Goal: Check status: Check status

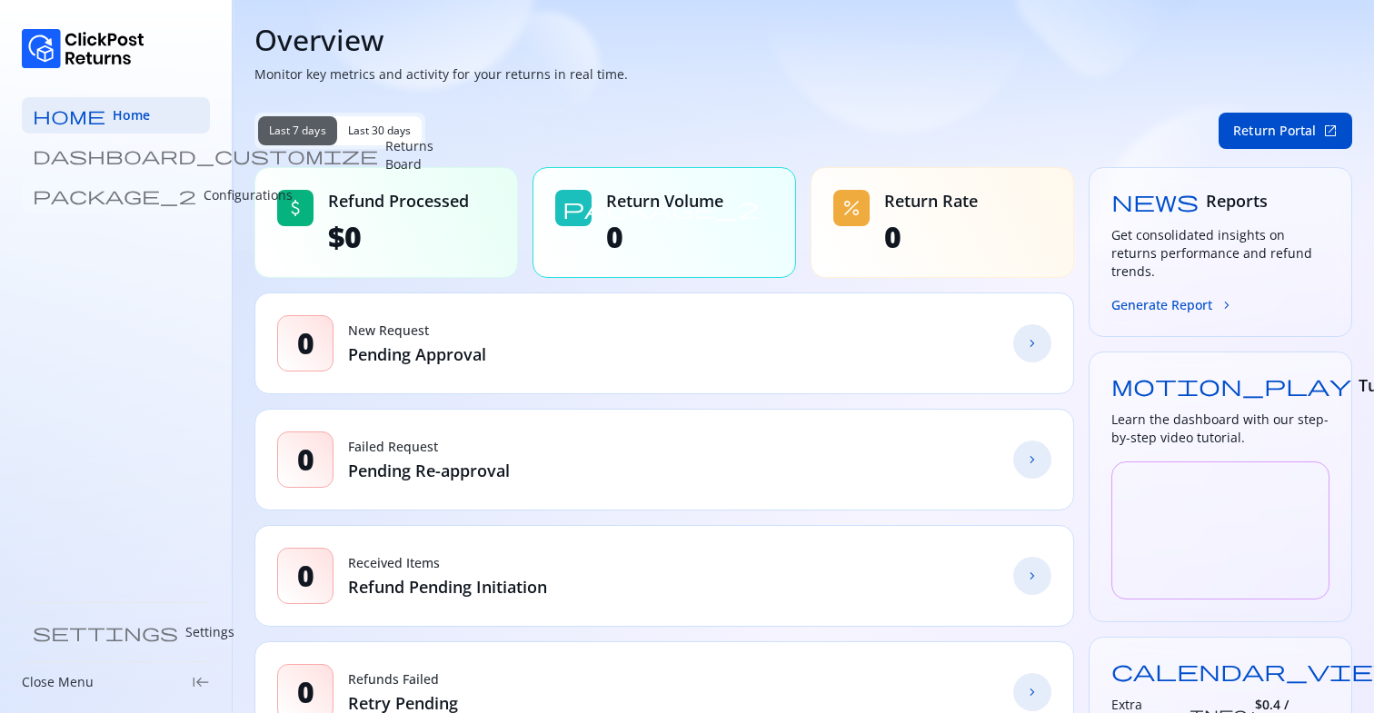
click at [204, 193] on p "Configurations" at bounding box center [248, 195] width 89 height 18
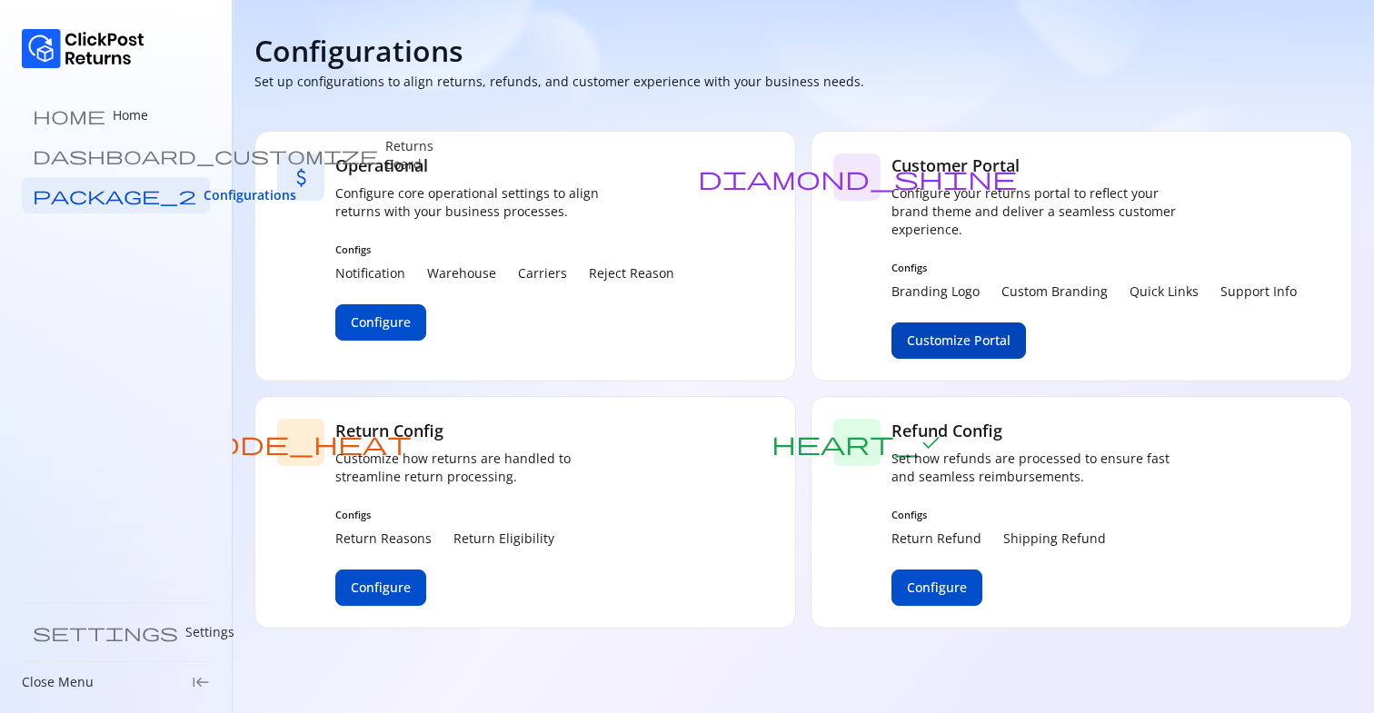
click at [961, 340] on span "Customize Portal" at bounding box center [959, 341] width 104 height 18
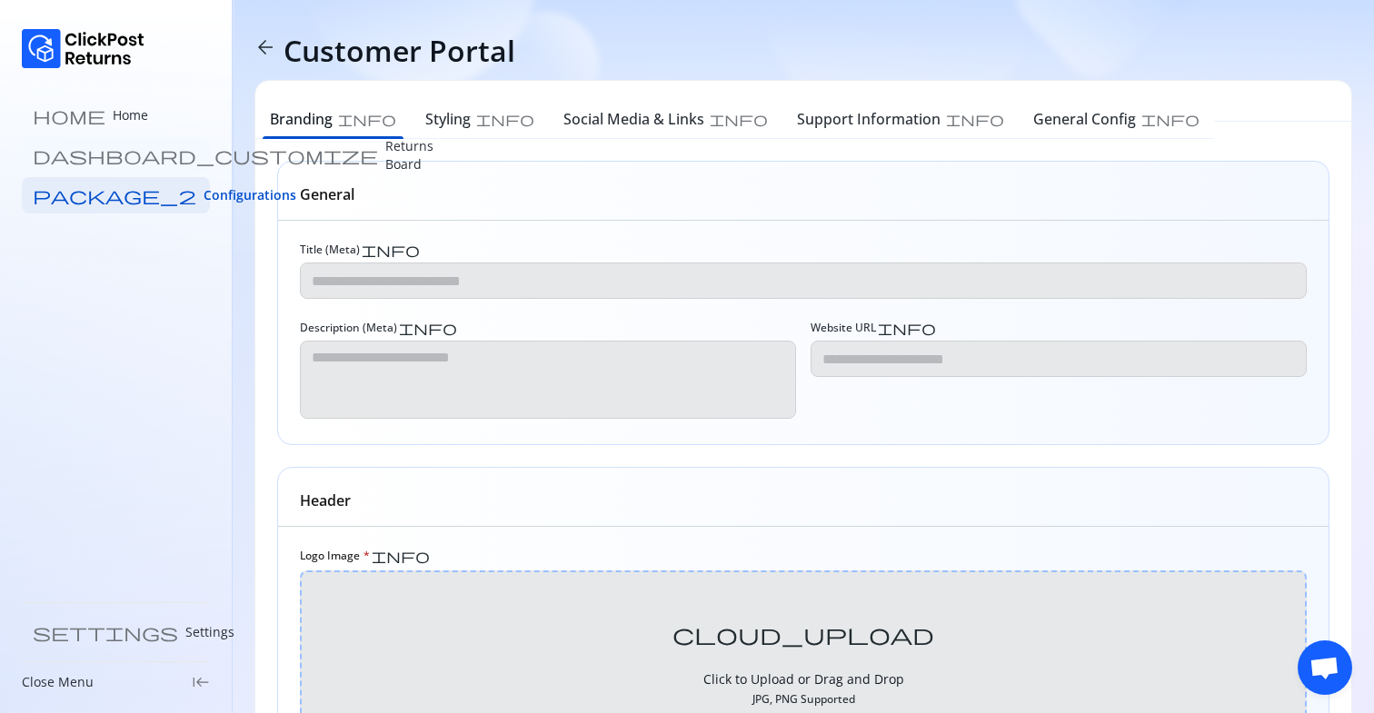
click at [92, 144] on link "dashboard_customize Returns Board" at bounding box center [116, 155] width 188 height 36
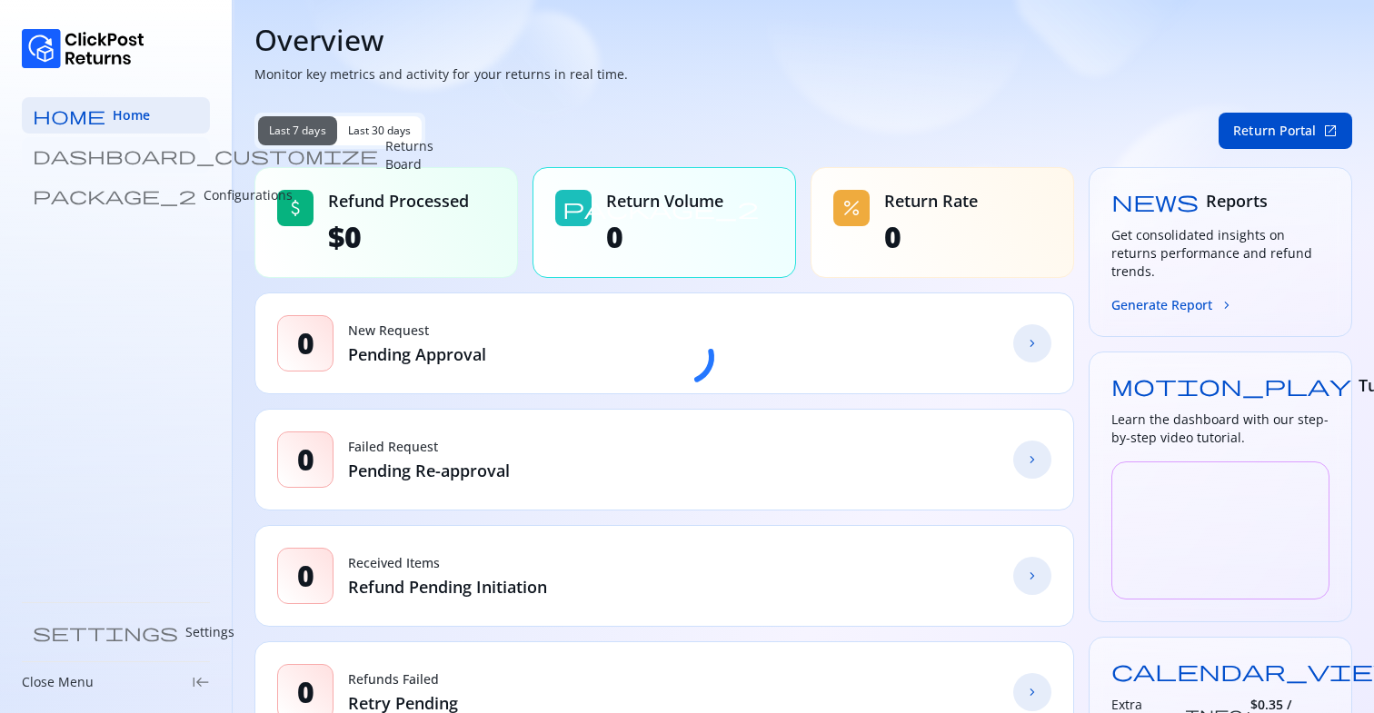
click at [385, 148] on p "Returns Board" at bounding box center [409, 155] width 48 height 36
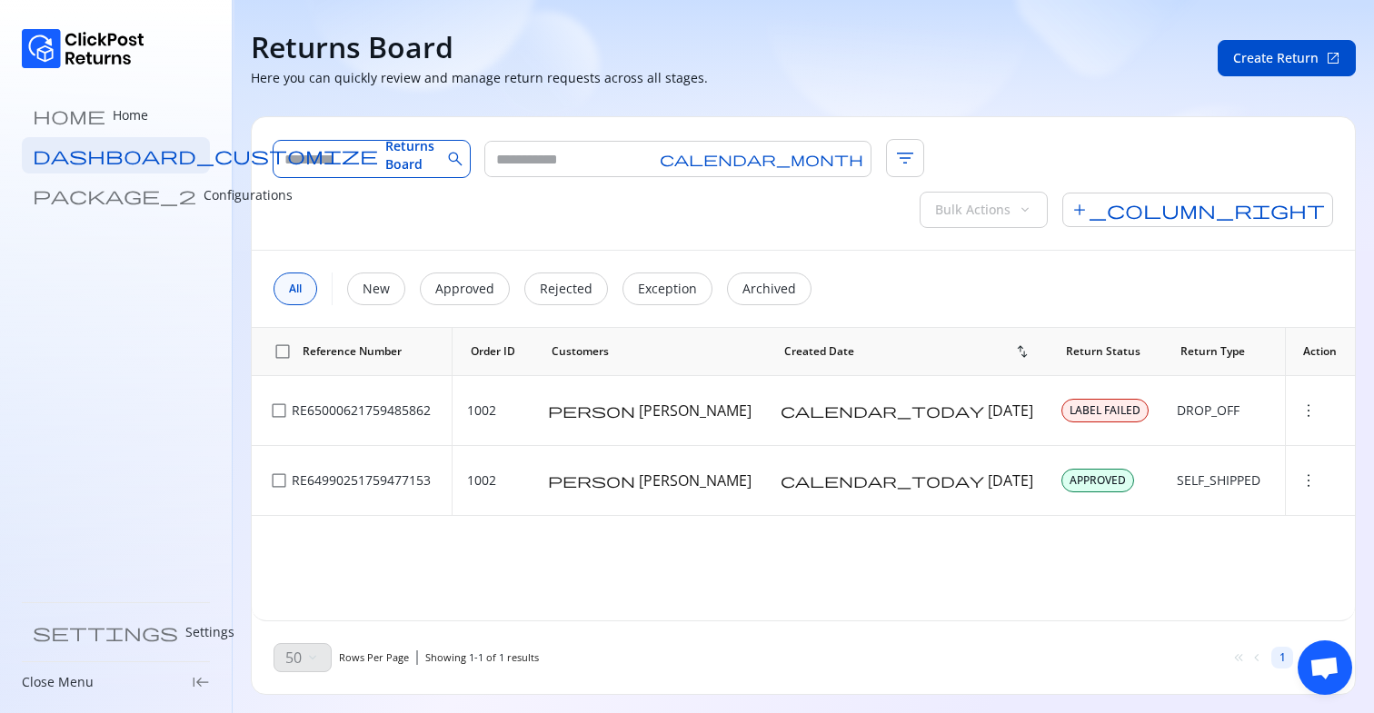
click at [354, 157] on input "text" at bounding box center [357, 159] width 167 height 36
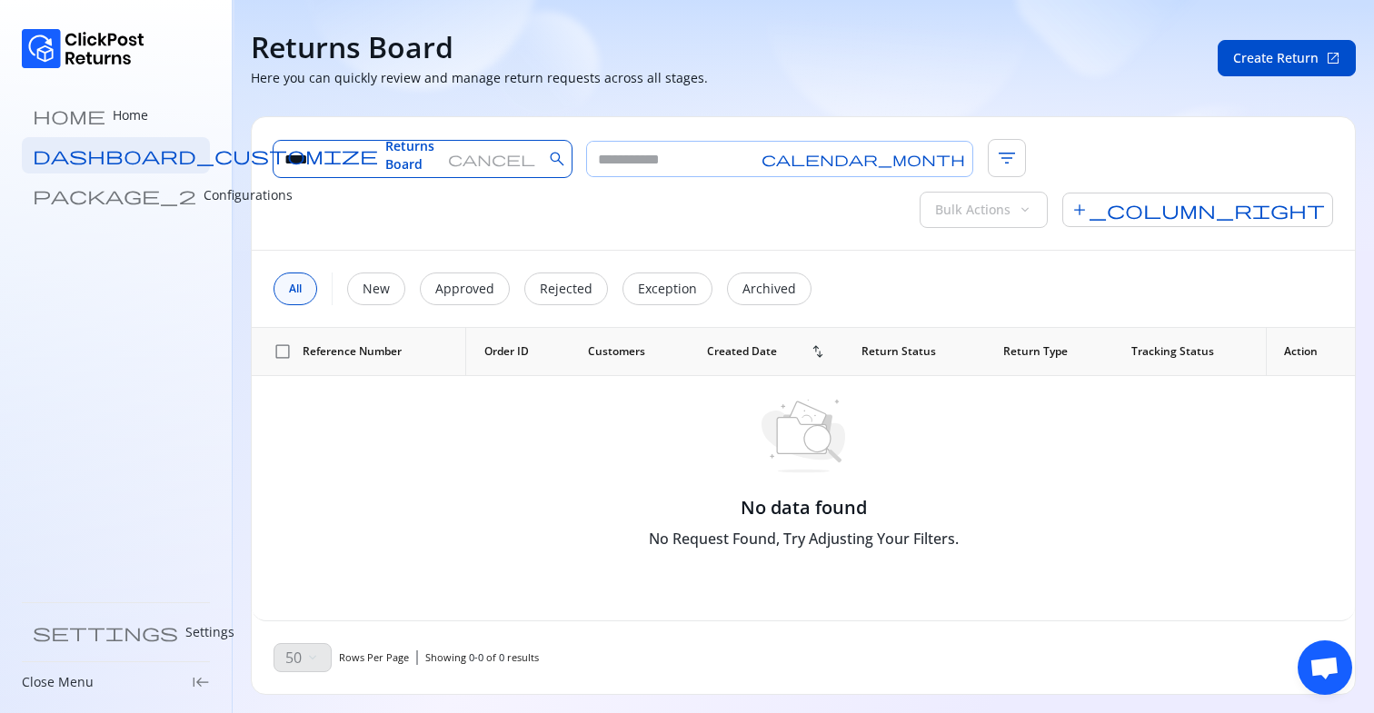
type input "****"
click at [619, 148] on input "text" at bounding box center [670, 159] width 167 height 35
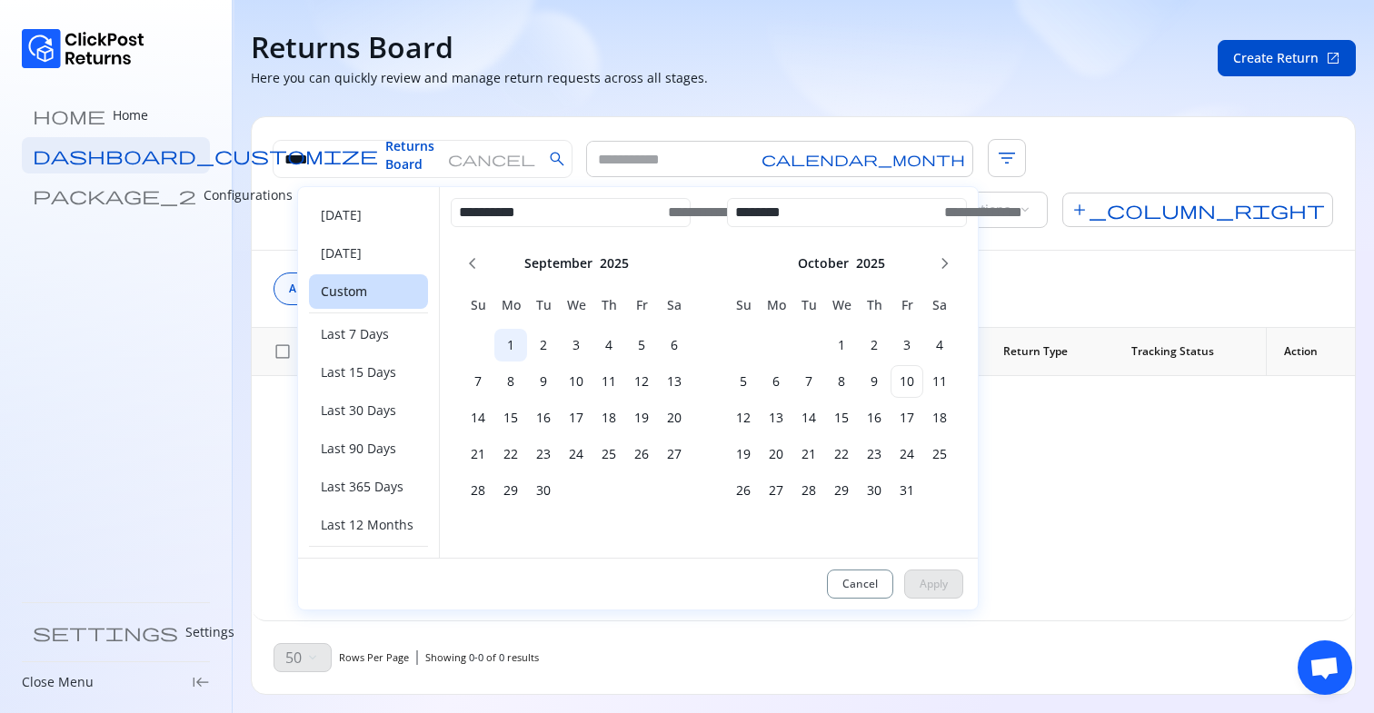
click at [501, 350] on h6 "1" at bounding box center [510, 345] width 33 height 18
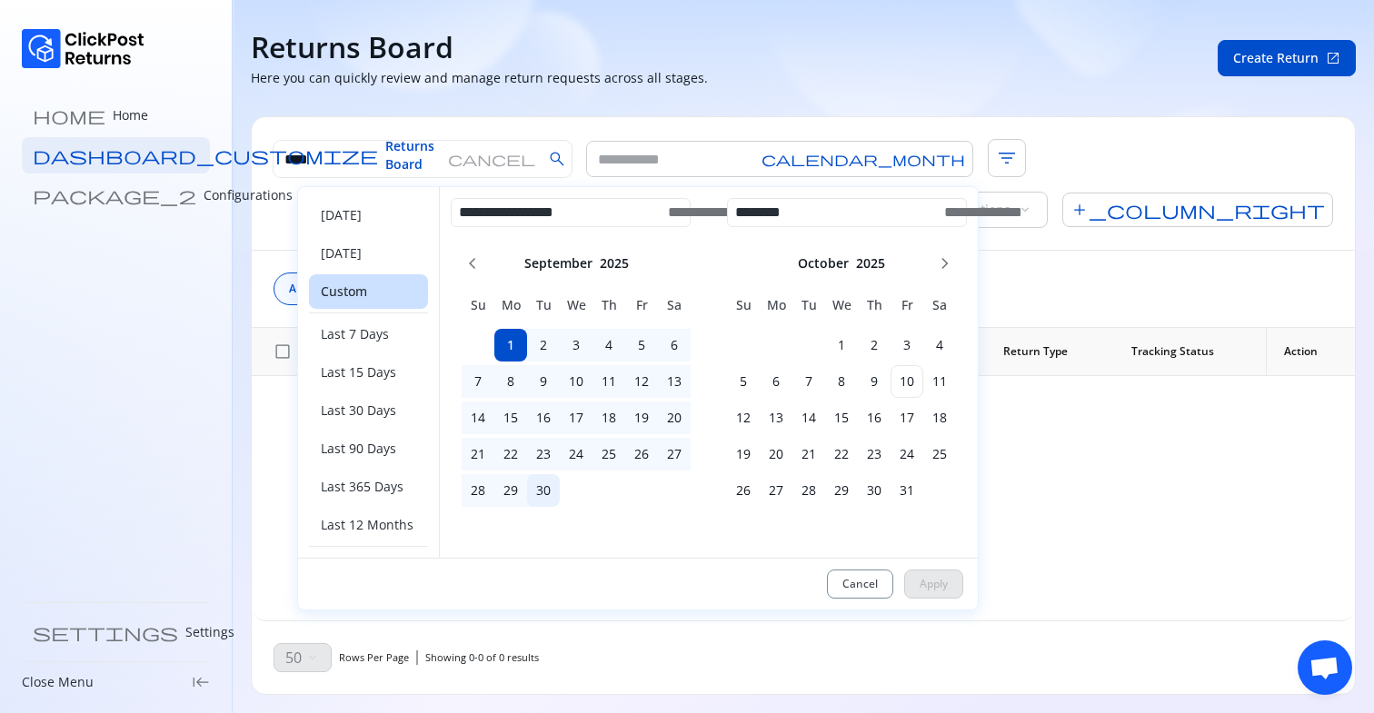
click at [551, 487] on h6 "30" at bounding box center [543, 491] width 33 height 18
click at [903, 382] on h6 "10" at bounding box center [907, 382] width 33 height 18
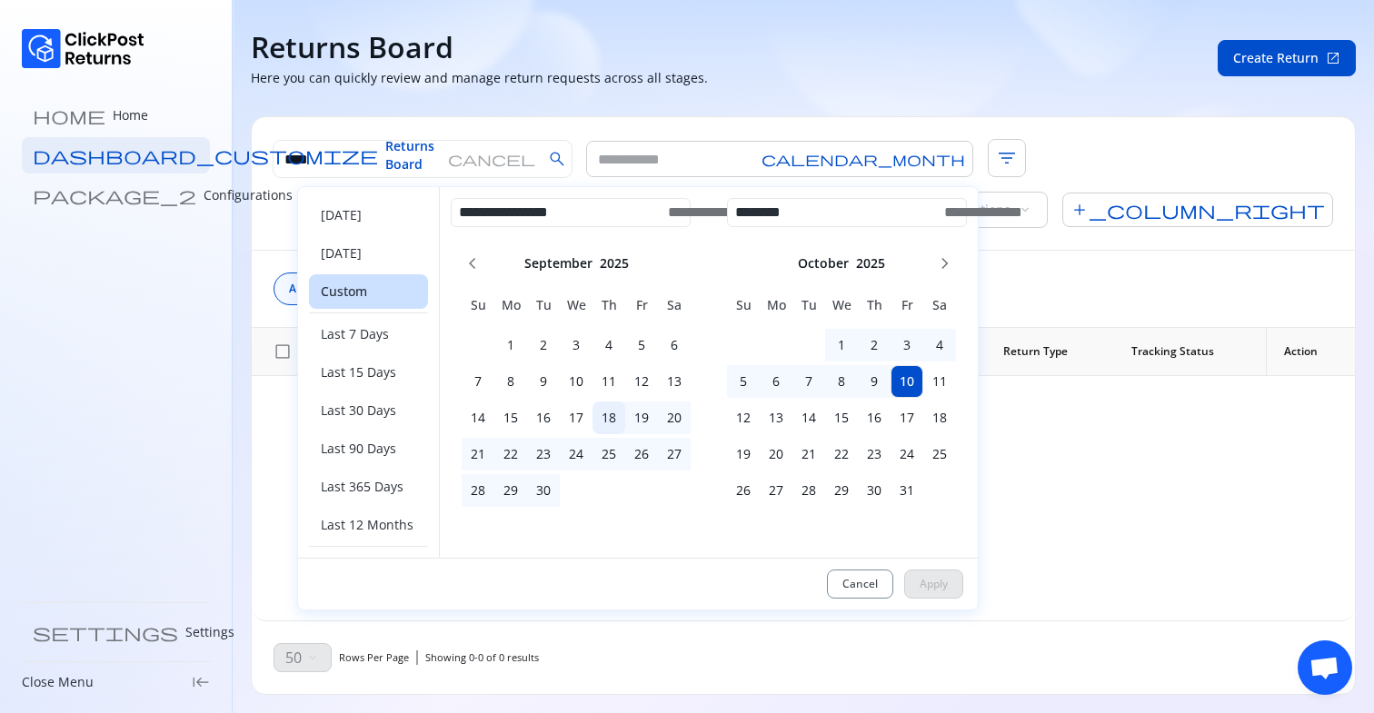
click at [607, 404] on td "18" at bounding box center [609, 418] width 33 height 33
click at [922, 577] on span "Apply" at bounding box center [934, 584] width 28 height 15
type input "**********"
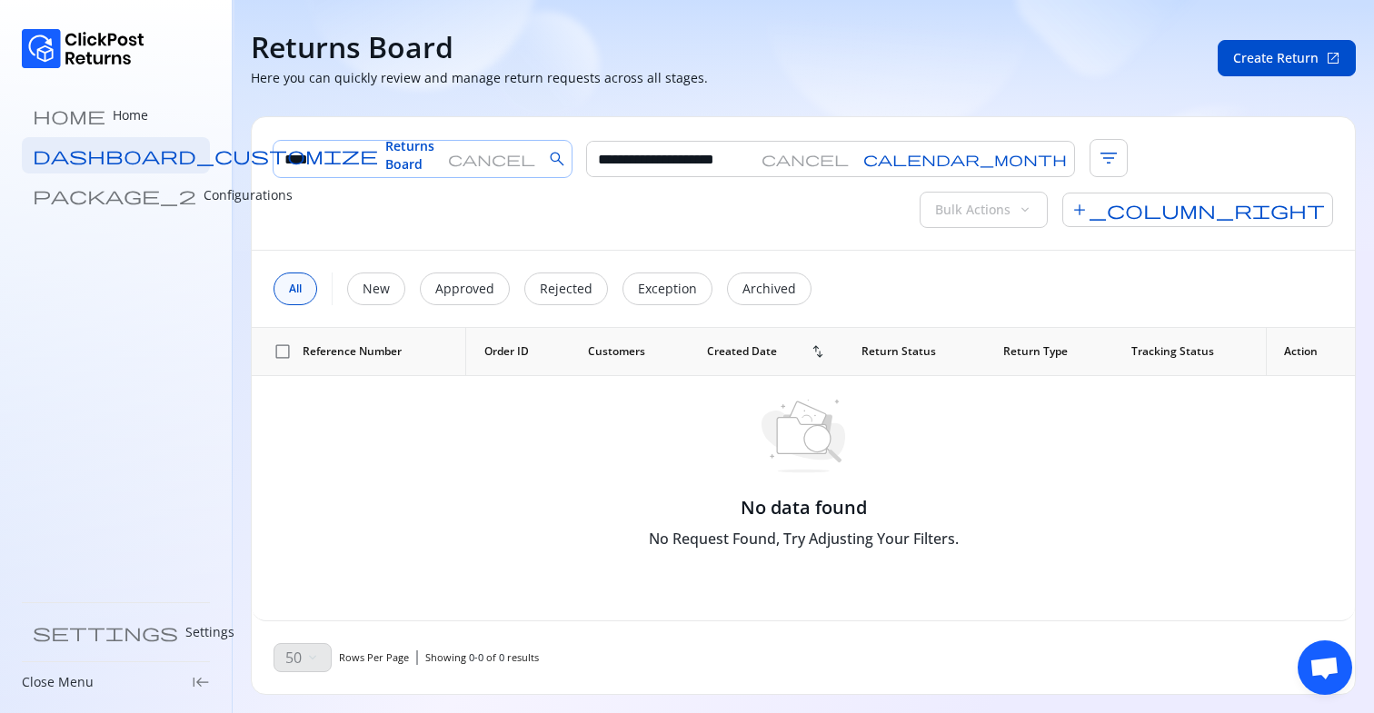
click at [469, 163] on span "cancel" at bounding box center [491, 159] width 87 height 15
click at [702, 159] on span "cancel" at bounding box center [703, 159] width 87 height 15
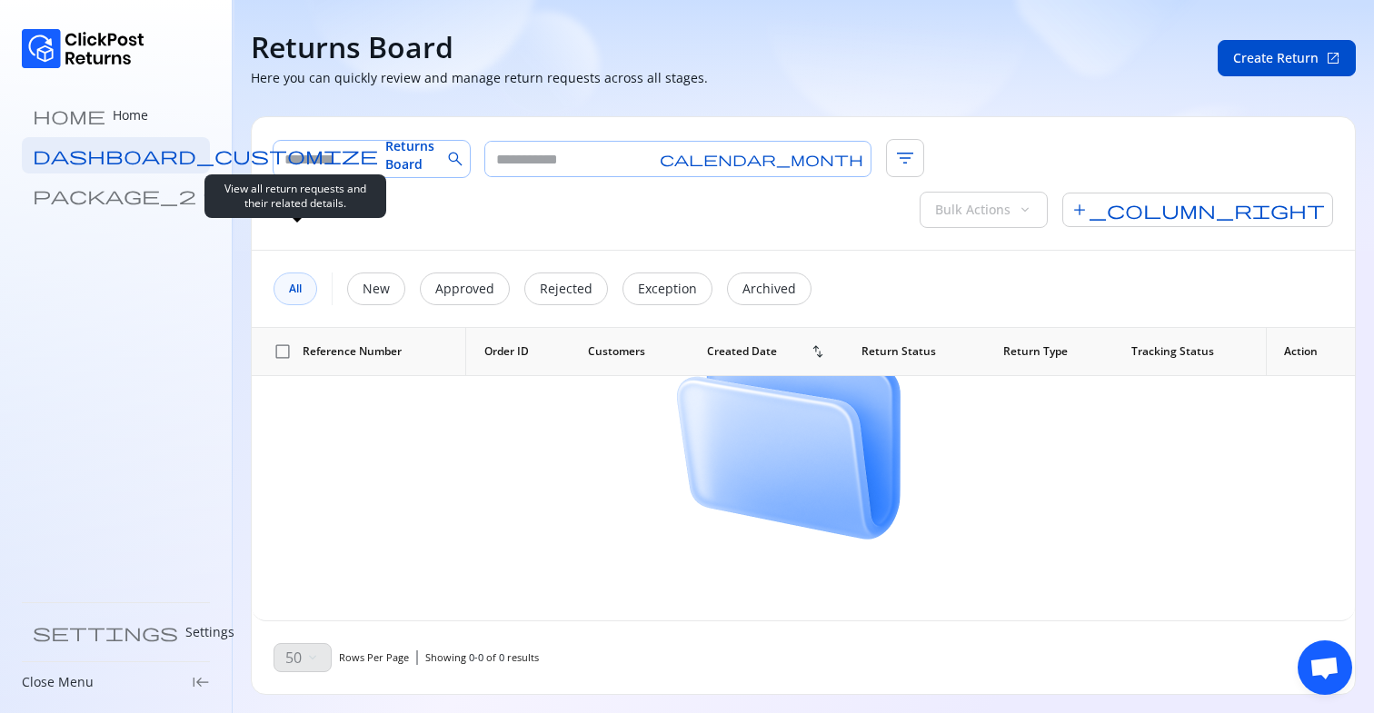
click at [290, 282] on span "All" at bounding box center [295, 289] width 13 height 15
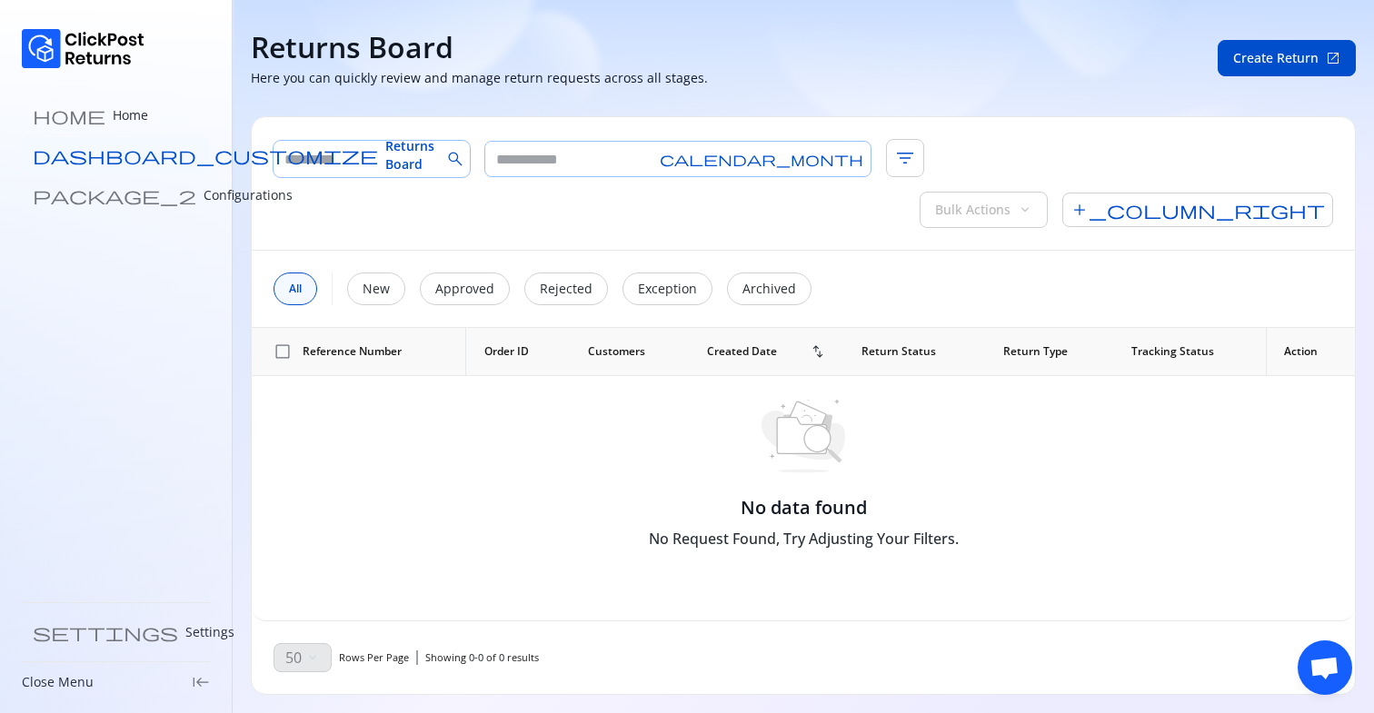
click at [111, 142] on link "dashboard_customize Returns Board" at bounding box center [116, 155] width 188 height 36
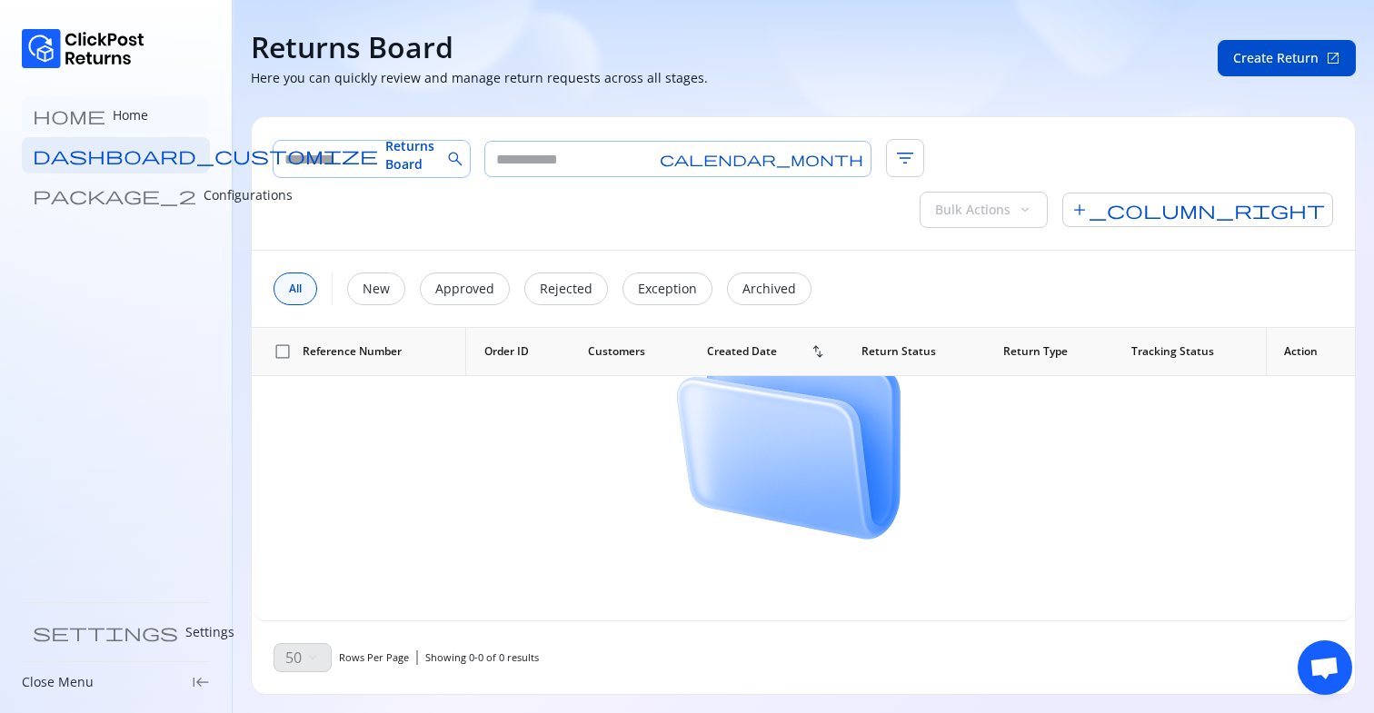
click at [110, 115] on link "home Home" at bounding box center [116, 115] width 188 height 36
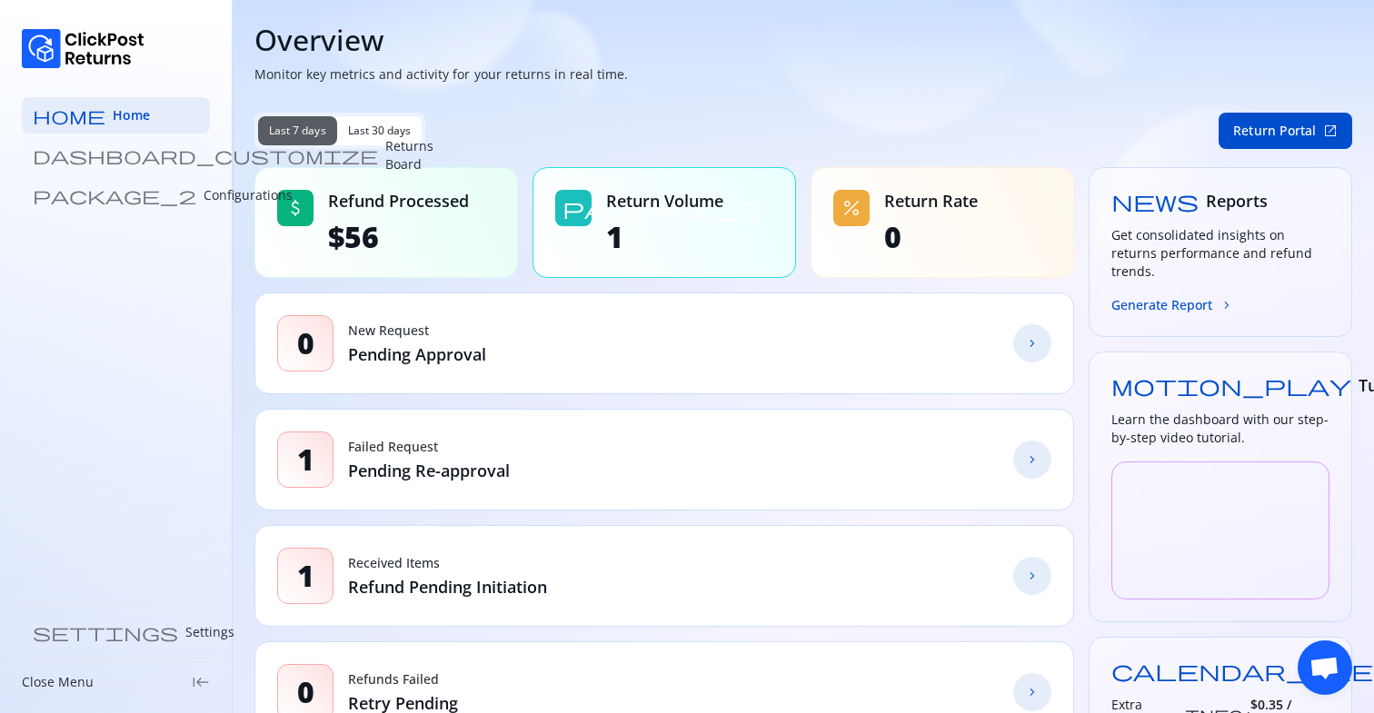
click at [385, 153] on p "Returns Board" at bounding box center [409, 155] width 48 height 36
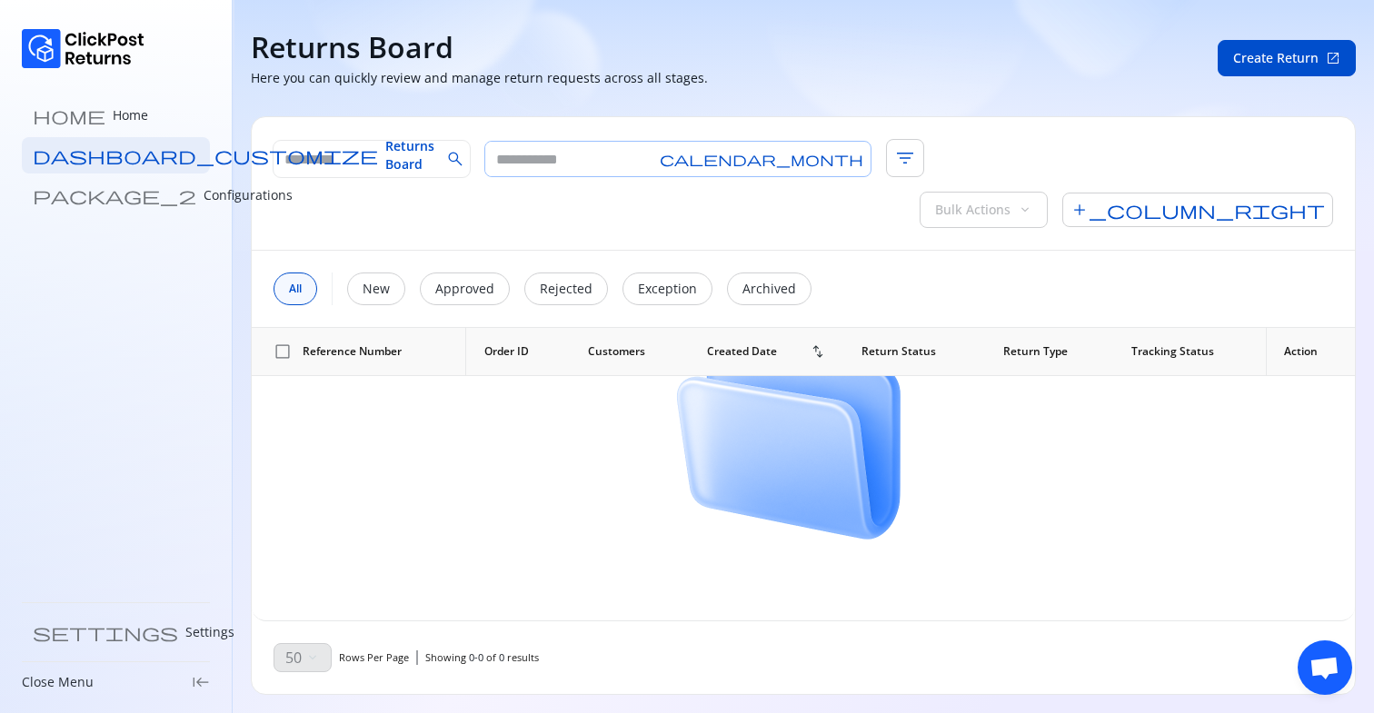
click at [599, 165] on input "text" at bounding box center [568, 159] width 167 height 35
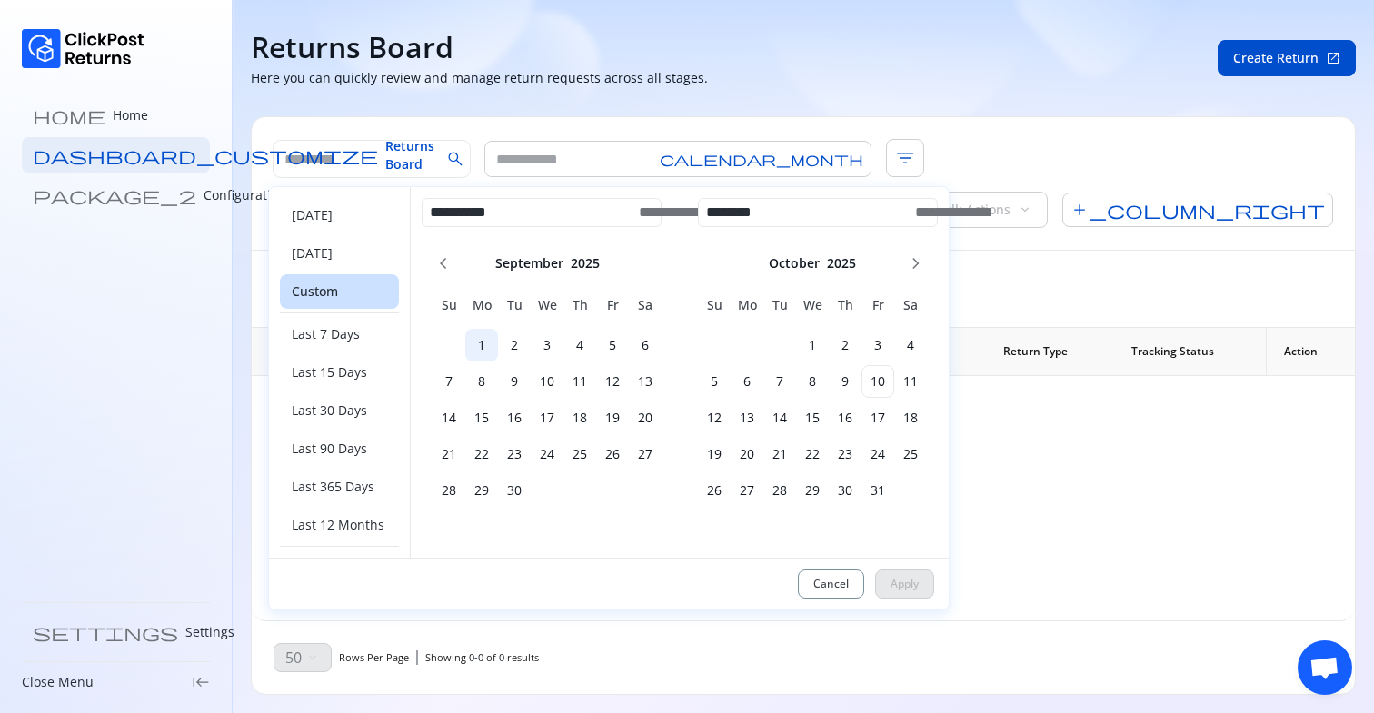
click at [474, 344] on h6 "1" at bounding box center [481, 345] width 33 height 18
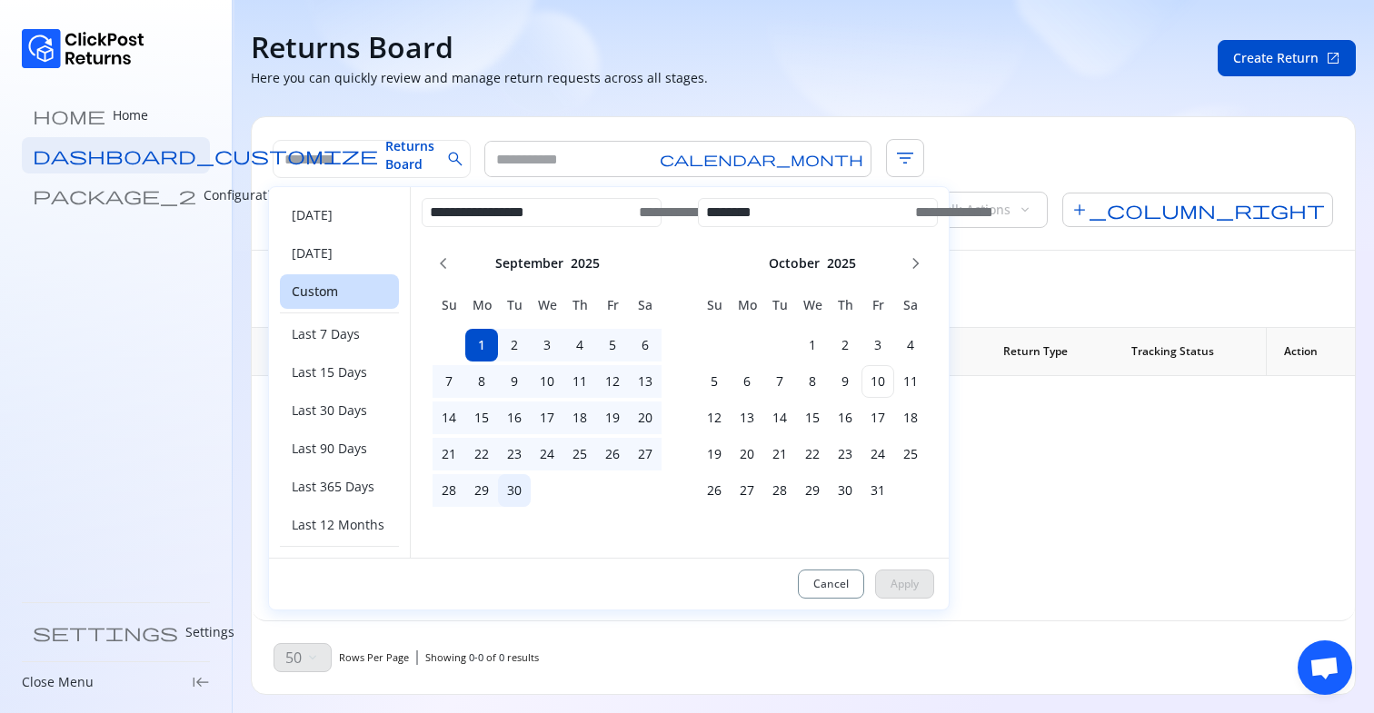
click at [514, 484] on h6 "30" at bounding box center [514, 491] width 33 height 18
click at [899, 573] on button "Apply" at bounding box center [904, 584] width 59 height 29
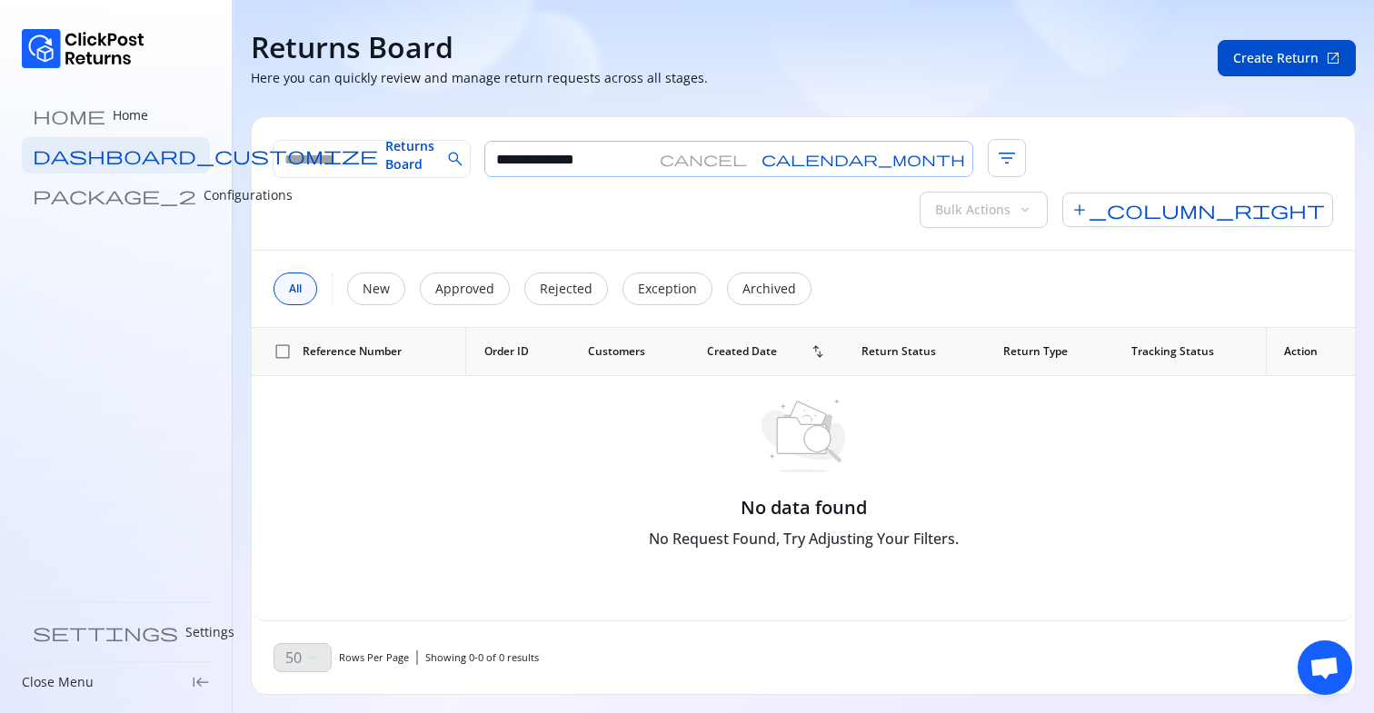
click at [610, 169] on input "**********" at bounding box center [568, 159] width 167 height 35
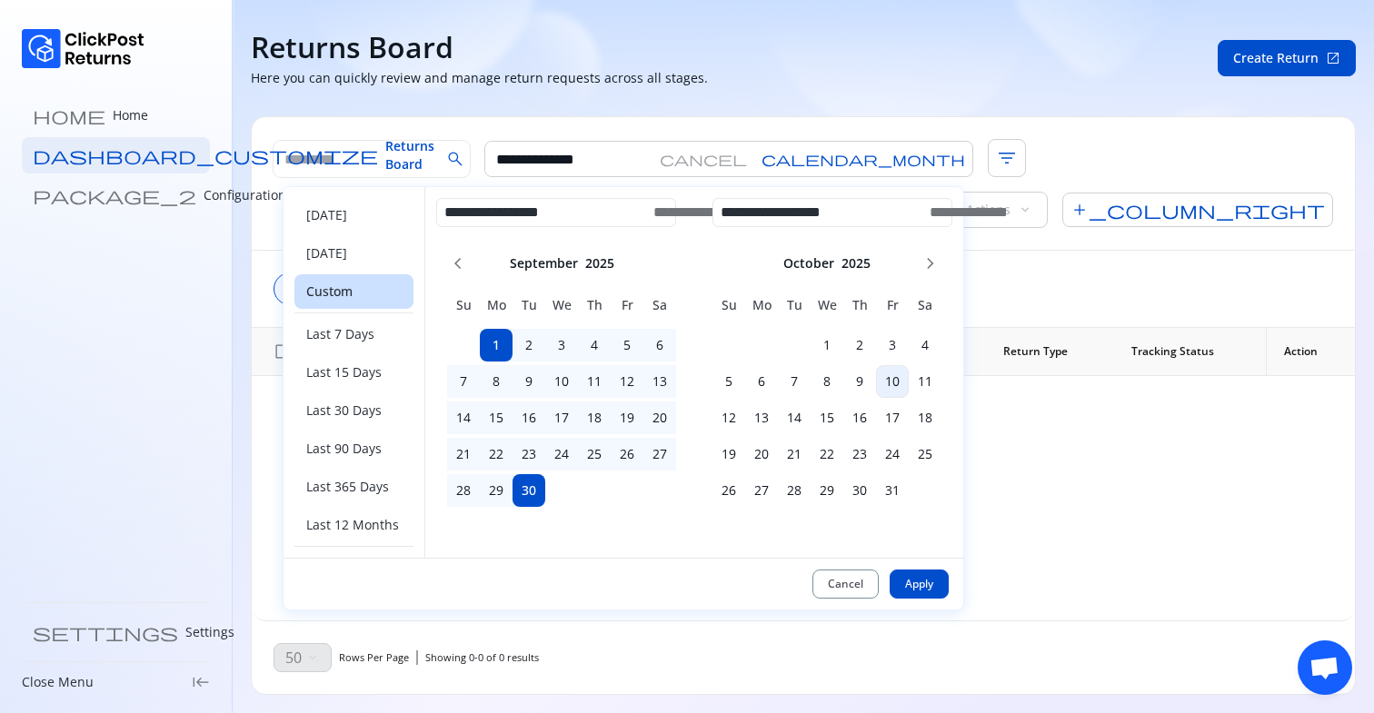
click at [882, 370] on td "10" at bounding box center [892, 381] width 33 height 33
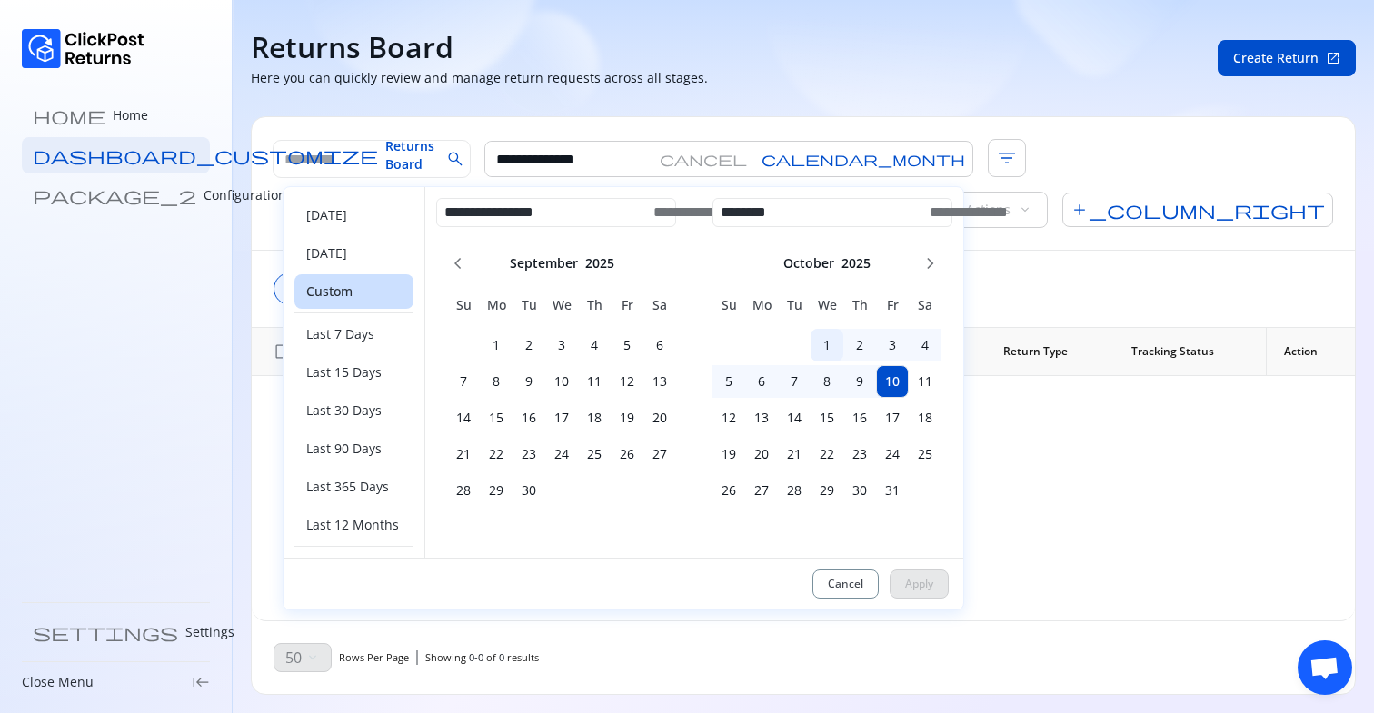
click at [821, 343] on h6 "1" at bounding box center [827, 345] width 33 height 18
click at [907, 585] on span "Apply" at bounding box center [919, 584] width 28 height 15
type input "**********"
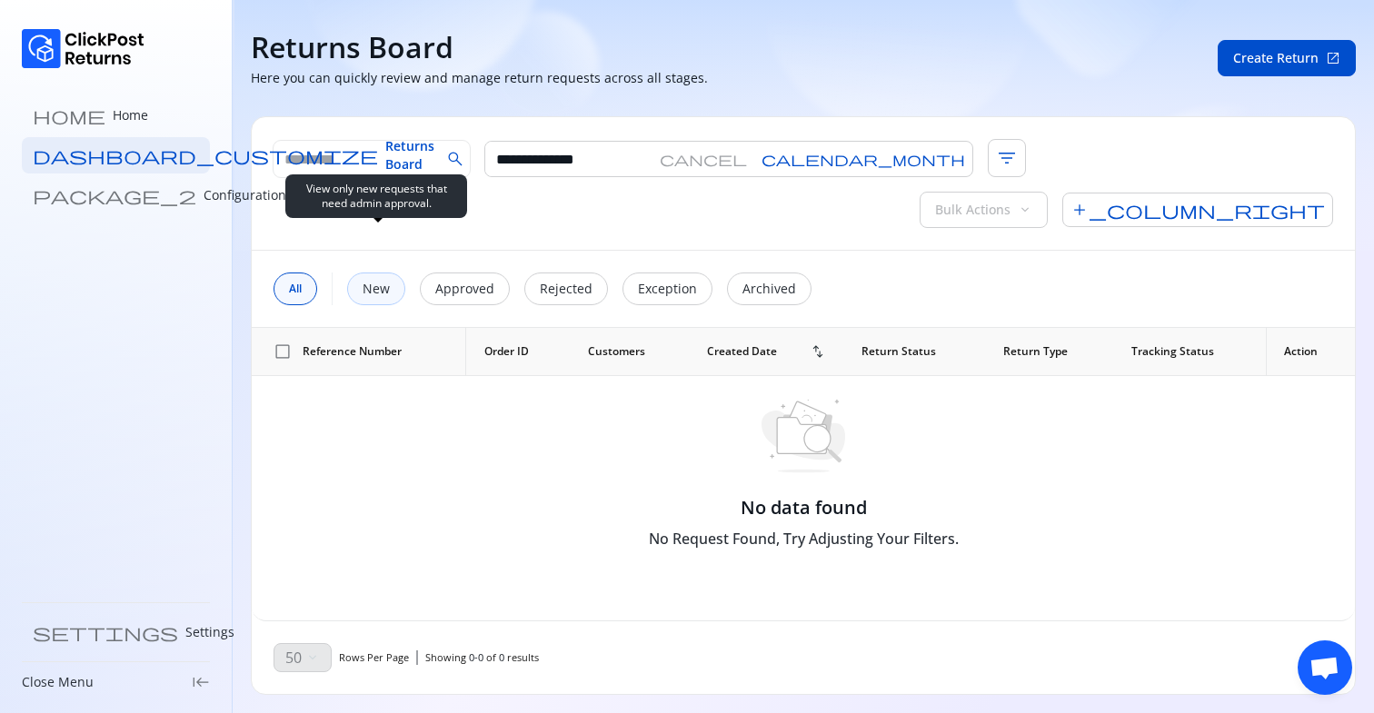
click at [374, 280] on p "New" at bounding box center [376, 289] width 27 height 18
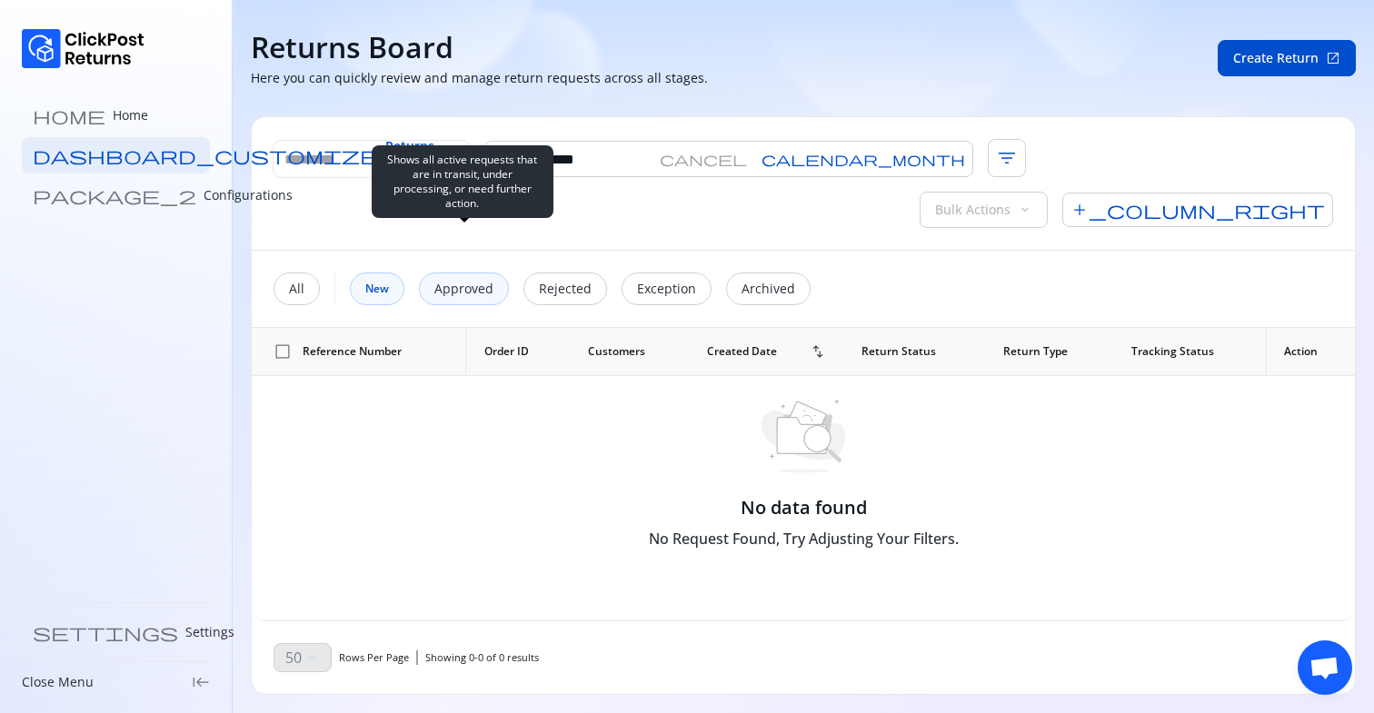
click at [464, 280] on p "Approved" at bounding box center [463, 289] width 59 height 18
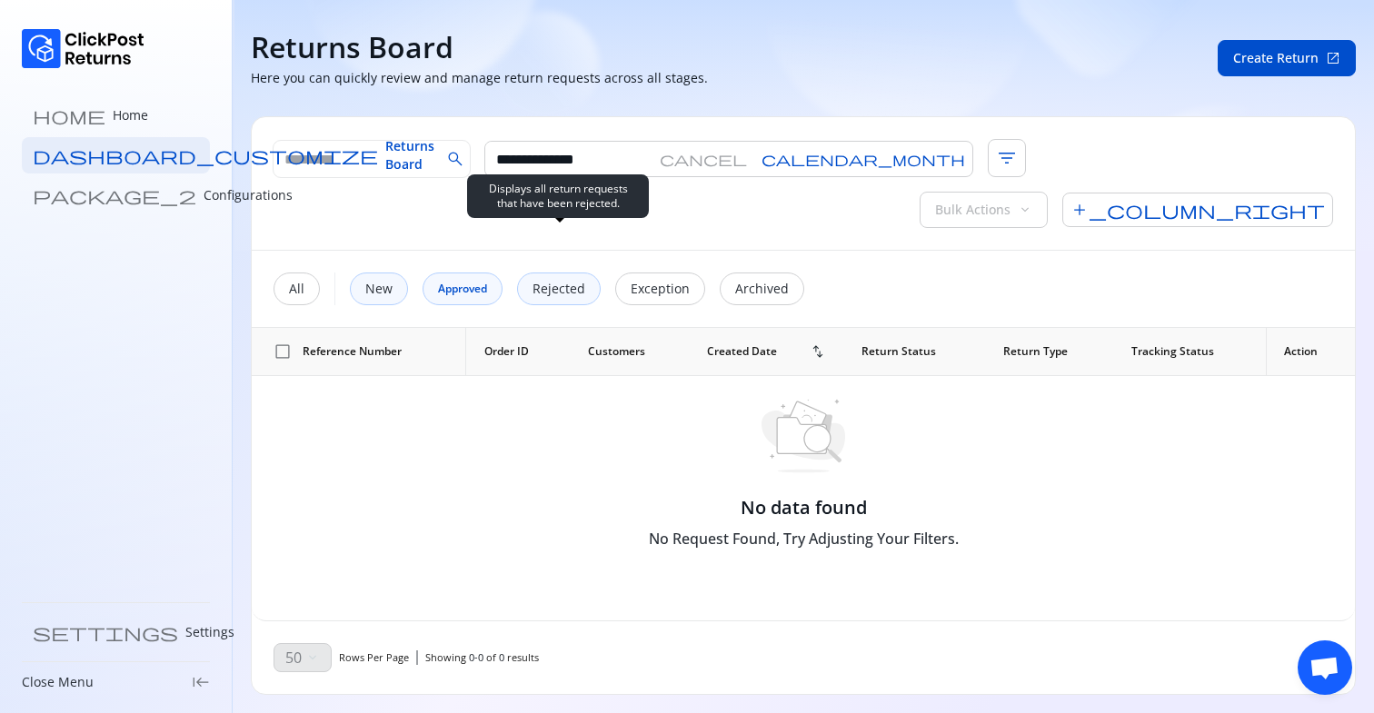
click at [568, 273] on div "Rejected" at bounding box center [559, 289] width 84 height 33
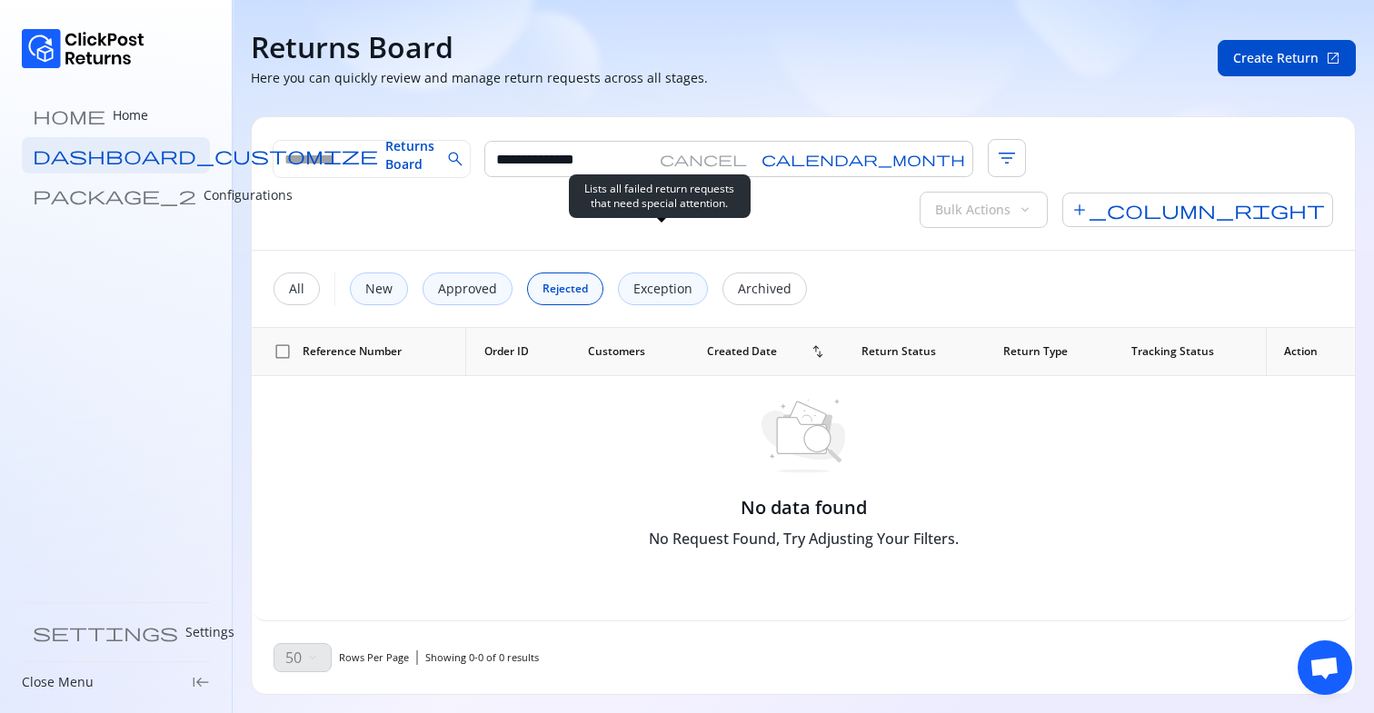
click at [643, 280] on p "Exception" at bounding box center [662, 289] width 59 height 18
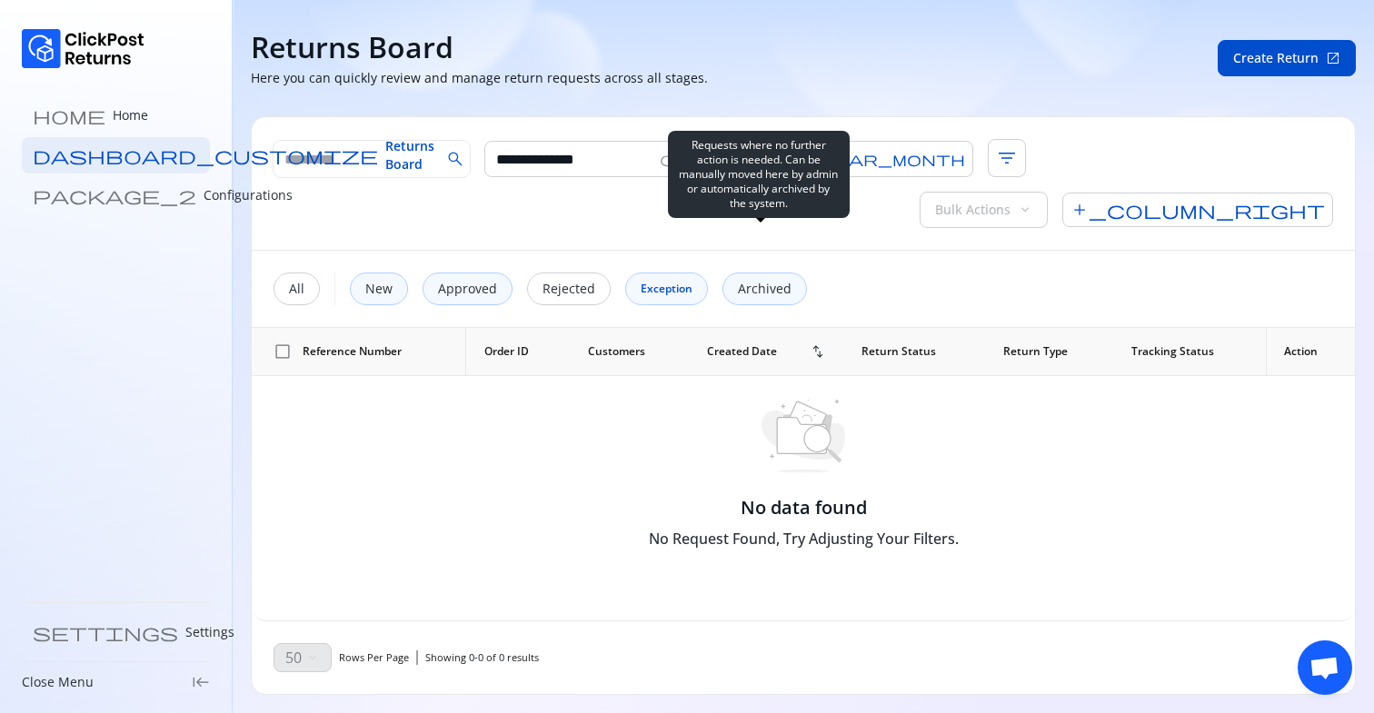
click at [754, 280] on p "Archived" at bounding box center [765, 289] width 54 height 18
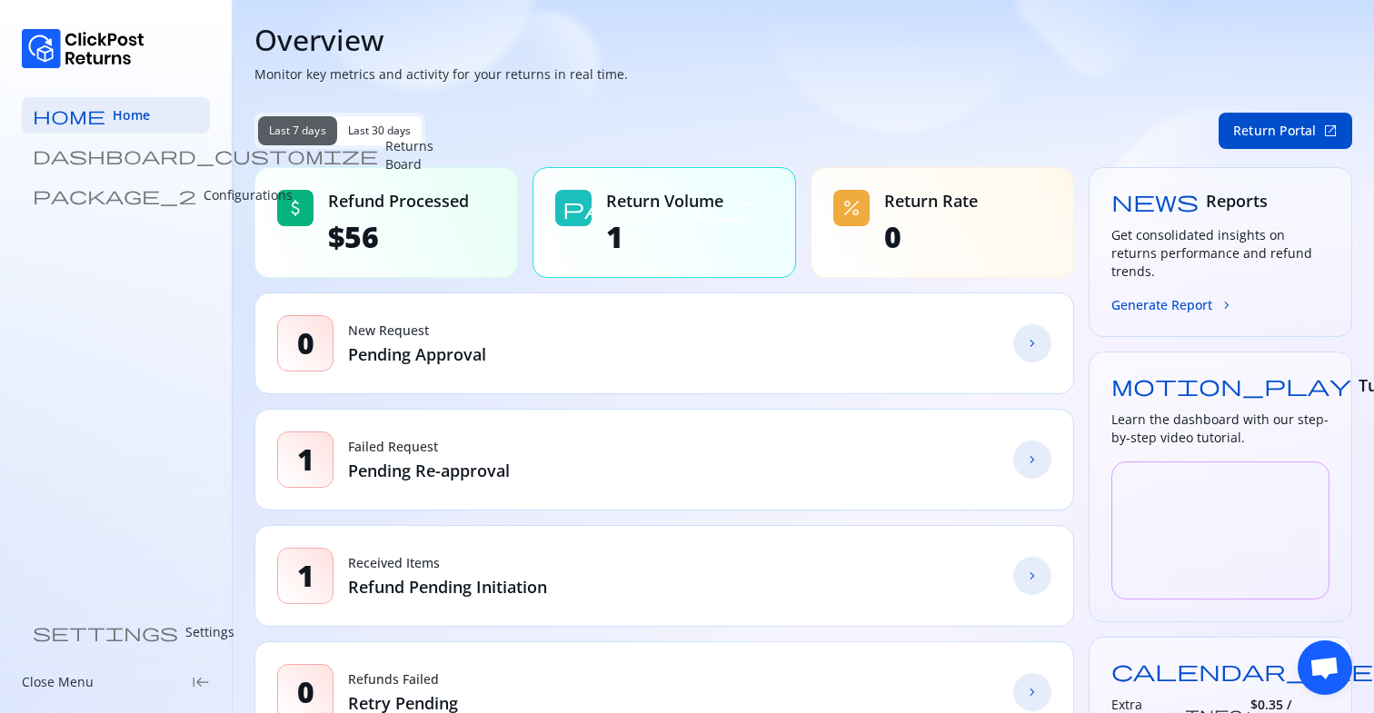
click at [385, 156] on p "Returns Board" at bounding box center [409, 155] width 48 height 36
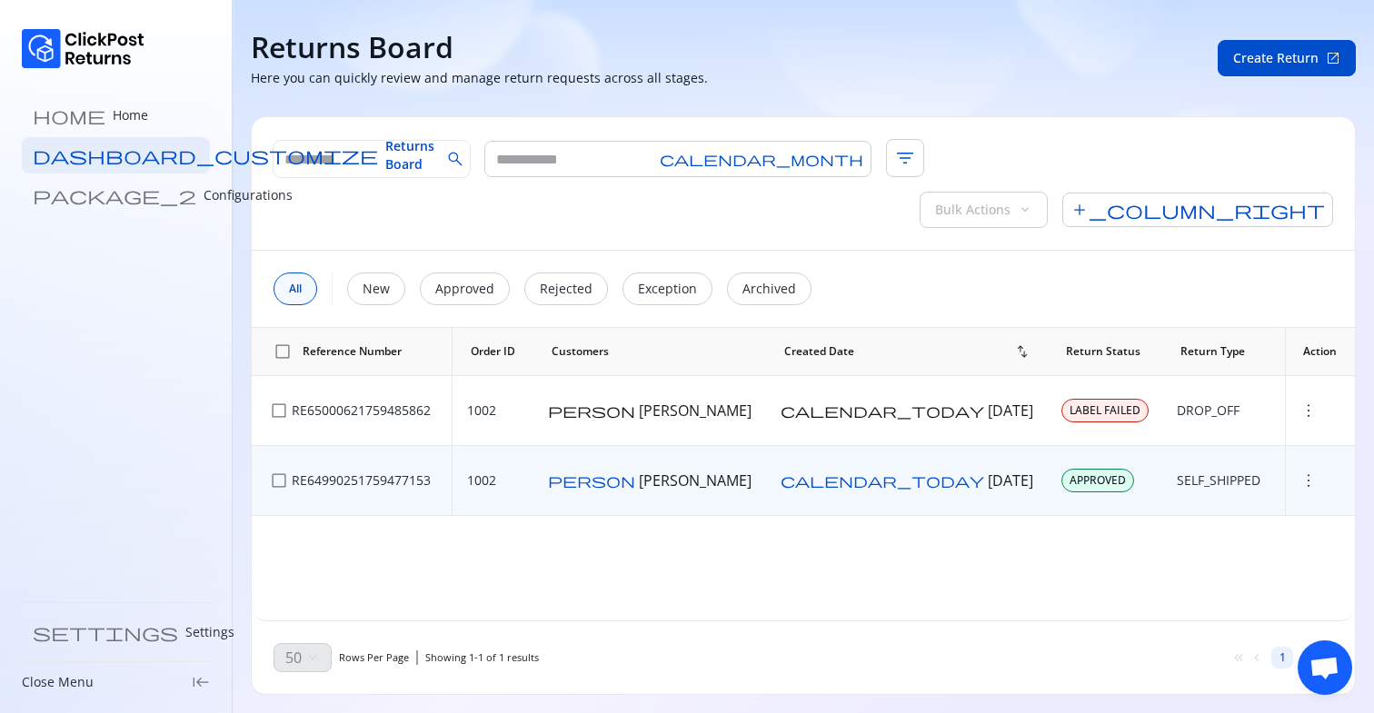
click at [1304, 472] on span "more_vert" at bounding box center [1309, 481] width 18 height 18
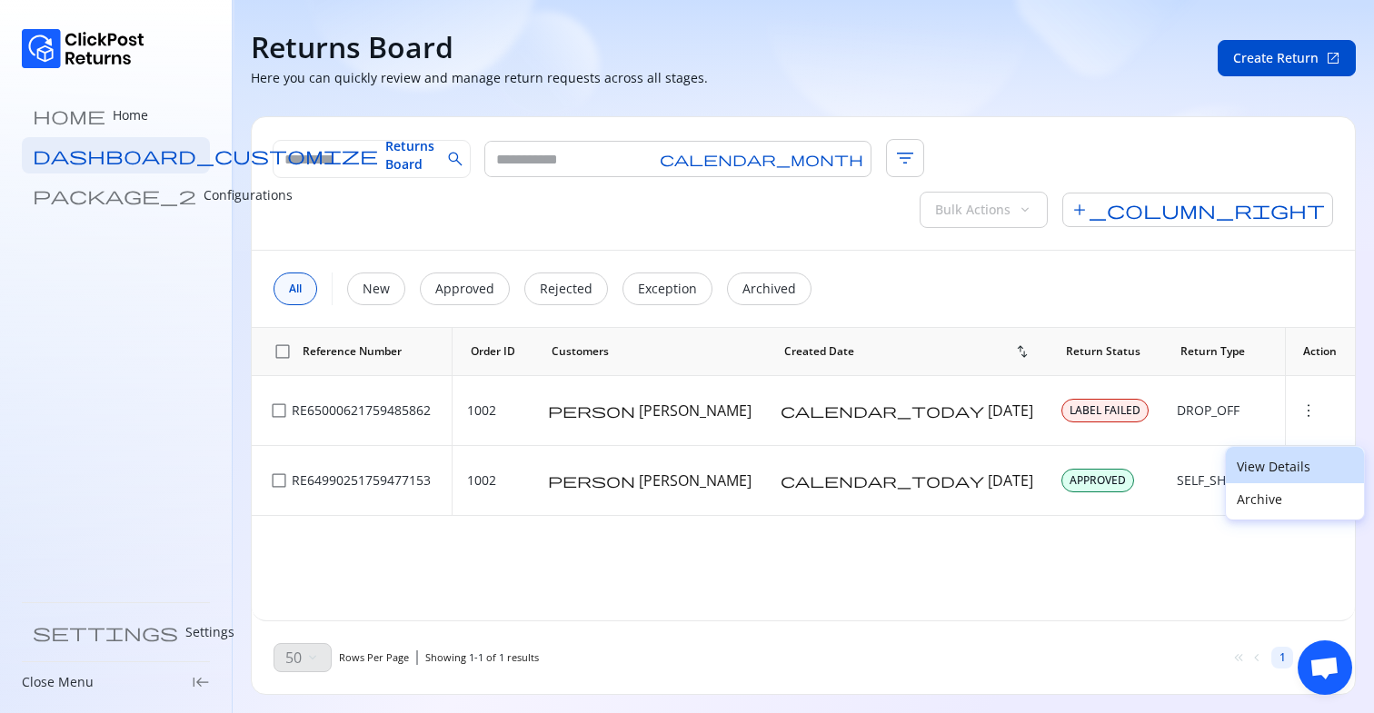
click at [1265, 464] on p "View Details" at bounding box center [1295, 467] width 116 height 18
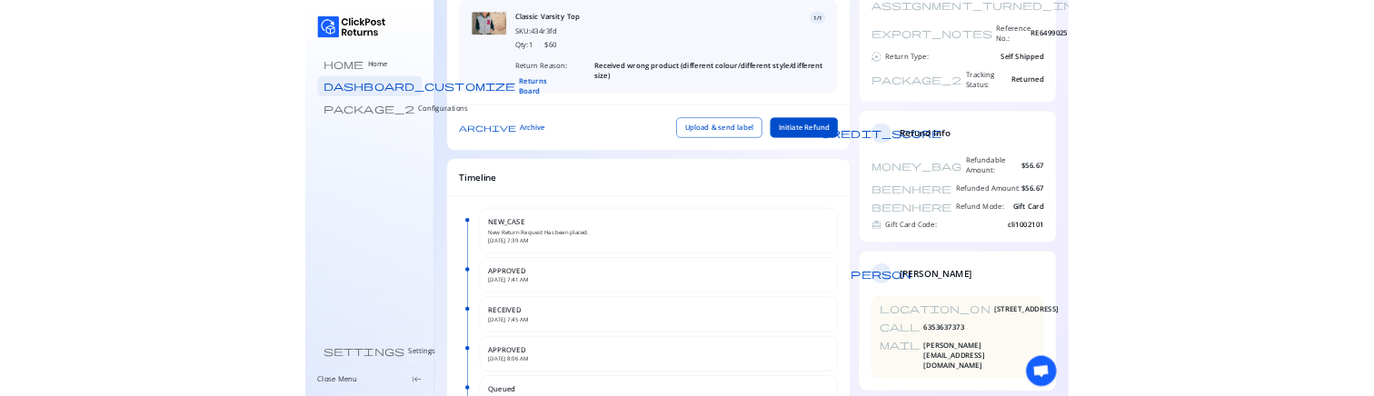
scroll to position [228, 0]
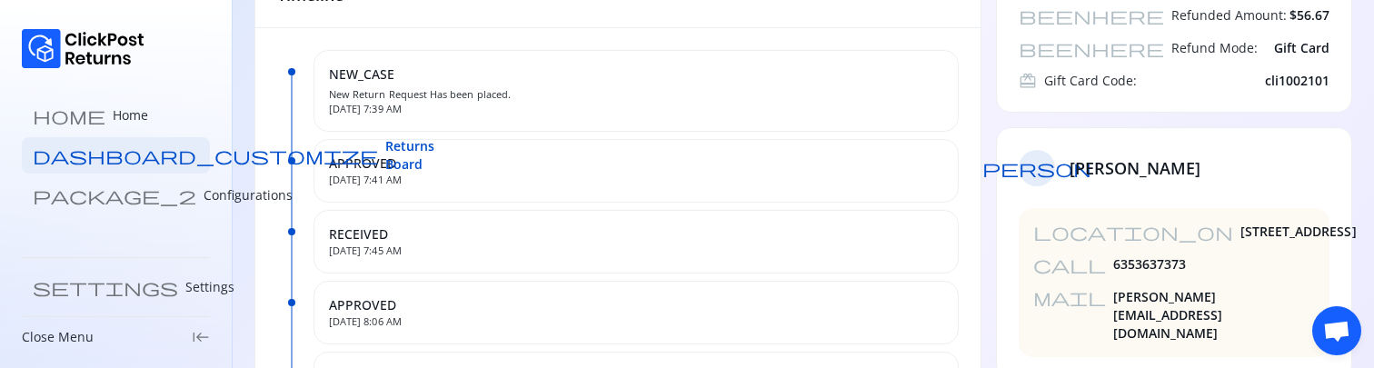
scroll to position [547, 0]
